Goal: Information Seeking & Learning: Check status

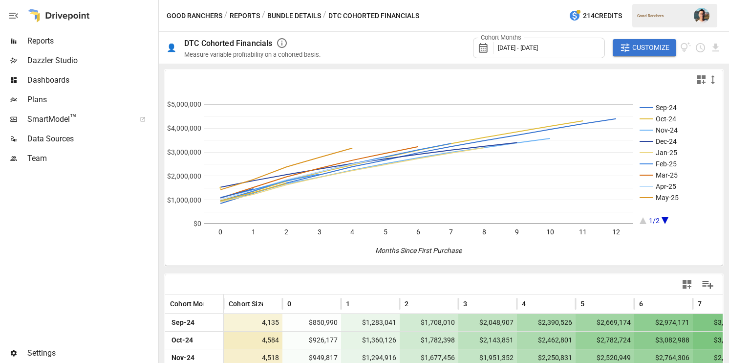
click at [78, 43] on span "Reports" at bounding box center [91, 41] width 129 height 12
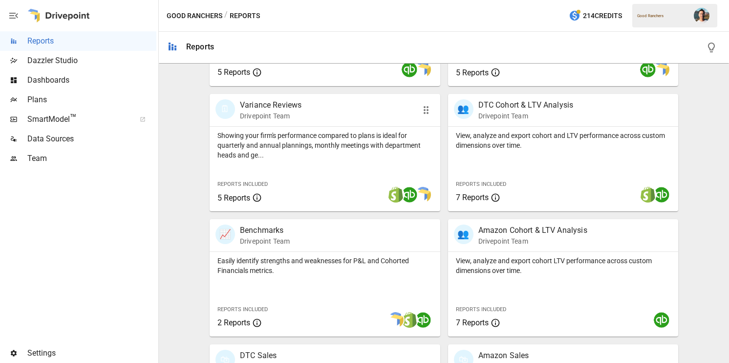
scroll to position [331, 0]
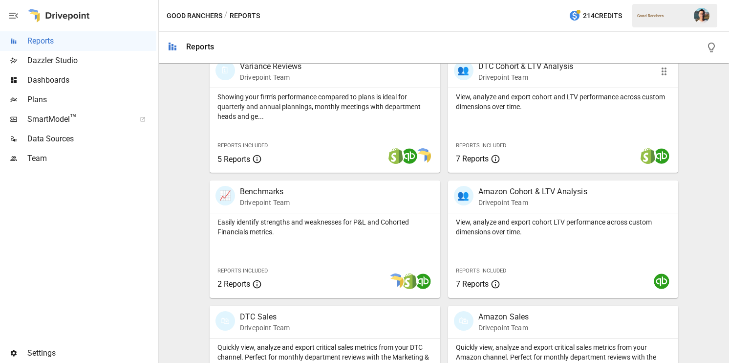
click at [561, 124] on div "View, analyze and export cohort and LTV performance across custom dimensions ov…" at bounding box center [563, 130] width 231 height 85
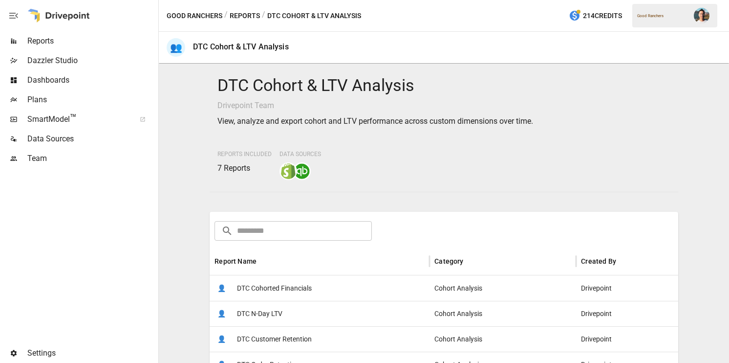
scroll to position [220, 0]
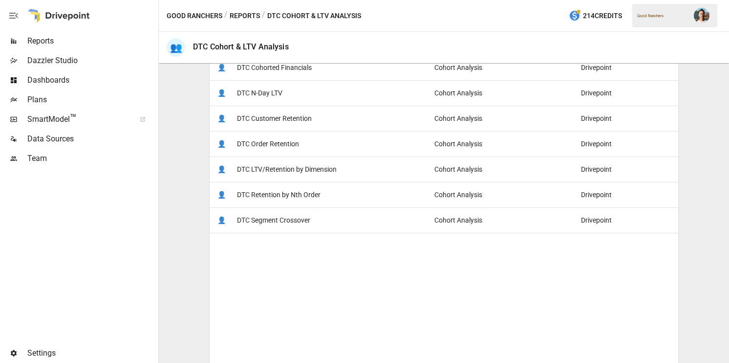
click at [287, 121] on span "DTC Customer Retention" at bounding box center [274, 118] width 75 height 25
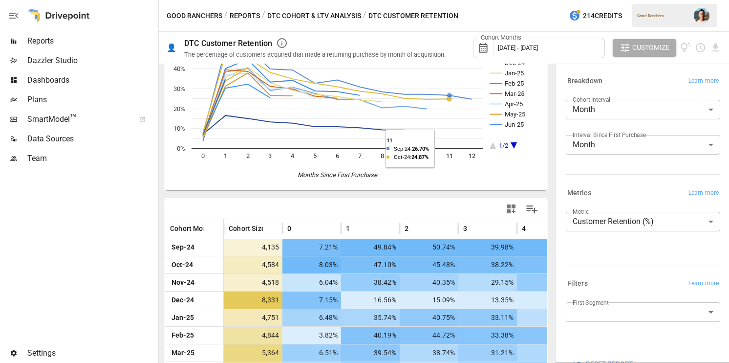
scroll to position [193, 0]
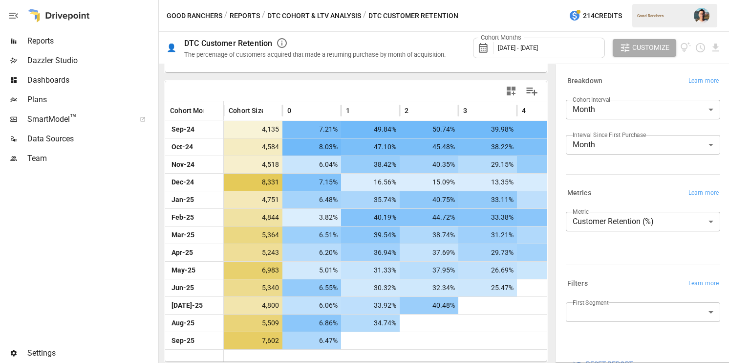
click at [626, 41] on button "Customize" at bounding box center [645, 48] width 64 height 18
